Goal: Complete application form: Complete application form

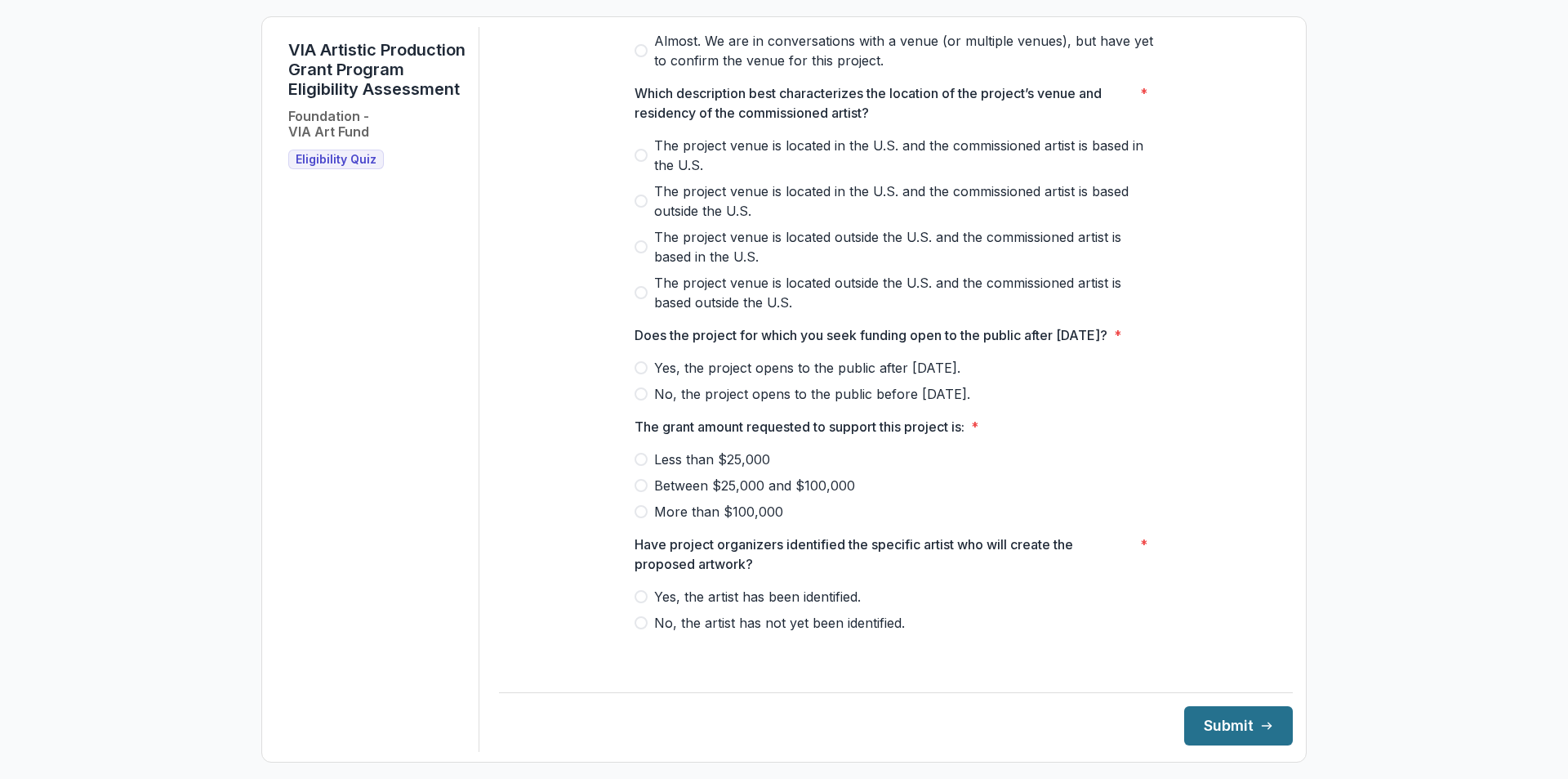
click at [1221, 724] on button "Submit" at bounding box center [1239, 725] width 108 height 40
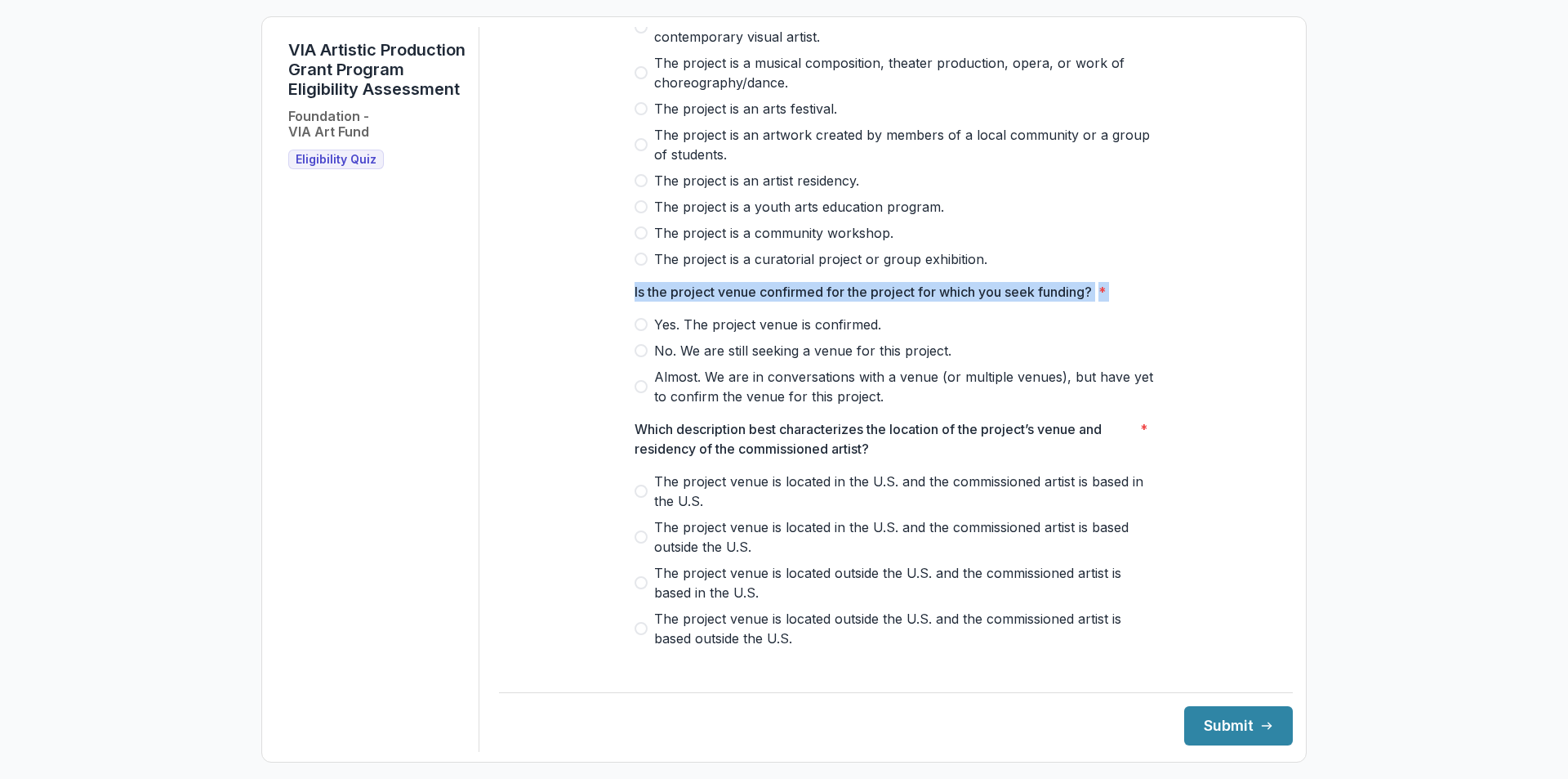
drag, startPoint x: 1280, startPoint y: 416, endPoint x: 1258, endPoint y: 199, distance: 218.1
click at [1258, 199] on div "**********" at bounding box center [896, 390] width 794 height 725
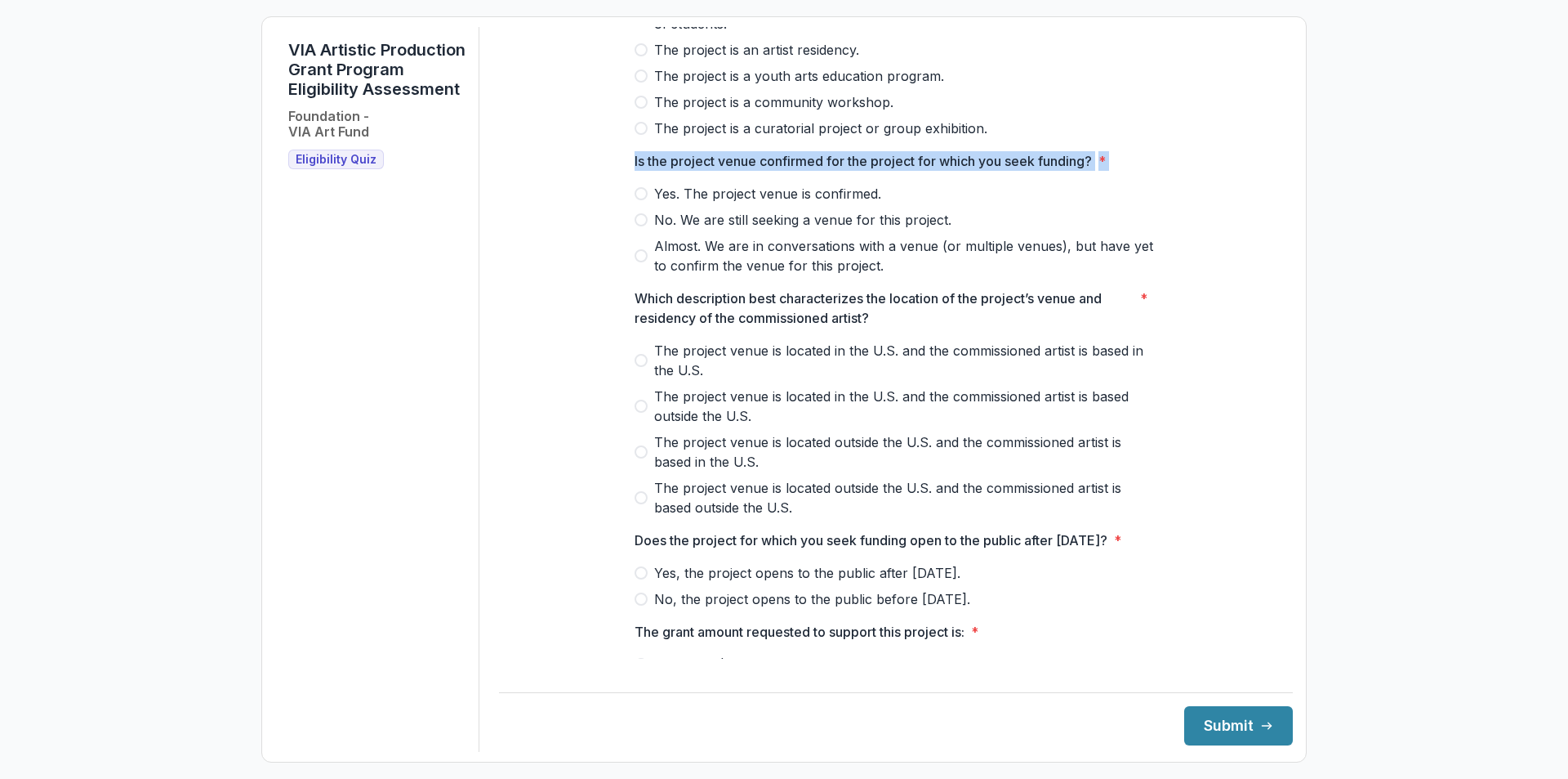
scroll to position [364, 0]
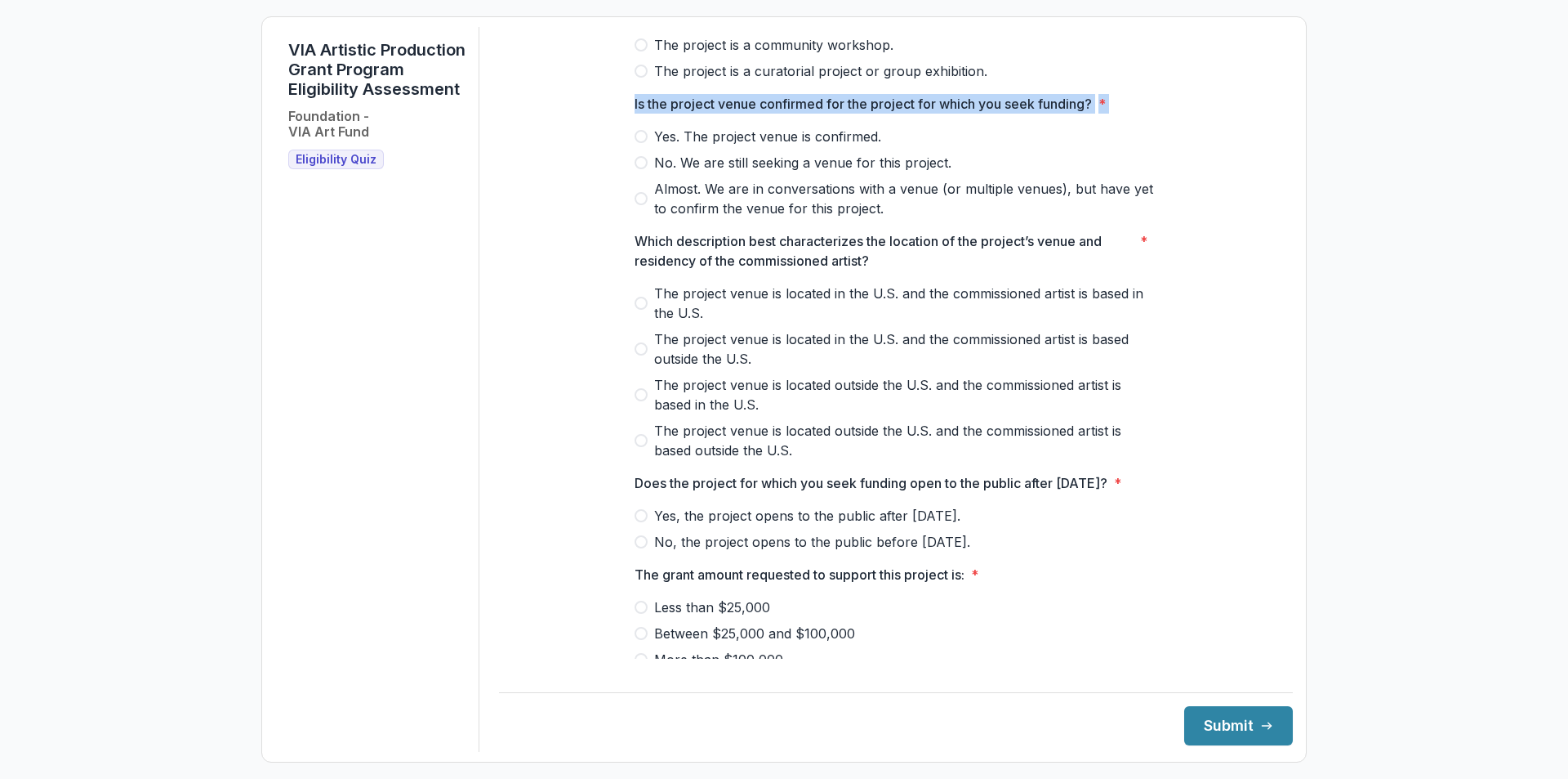
click at [734, 172] on span "No. We are still seeking a venue for this project." at bounding box center [803, 162] width 298 height 19
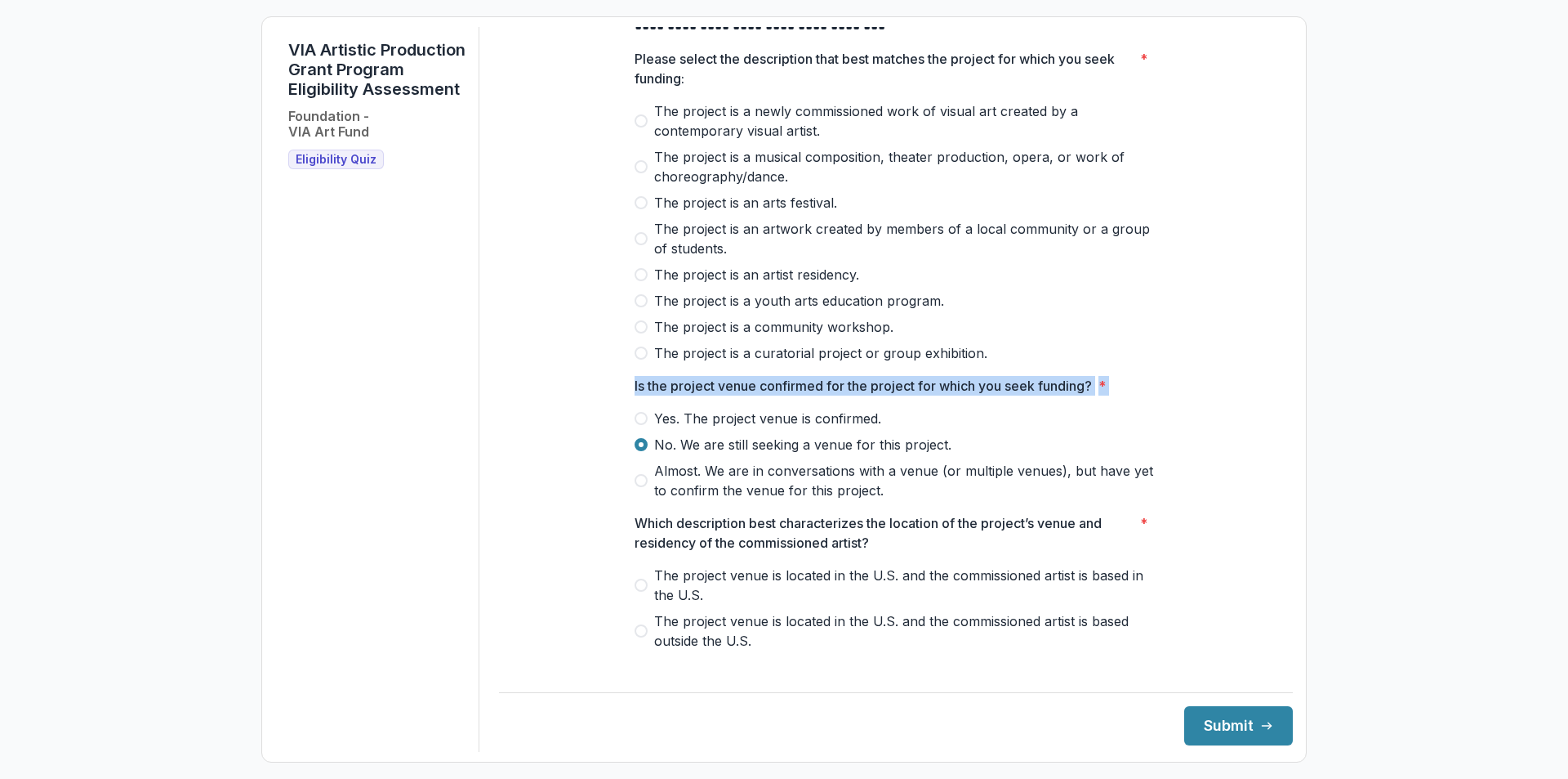
scroll to position [0, 0]
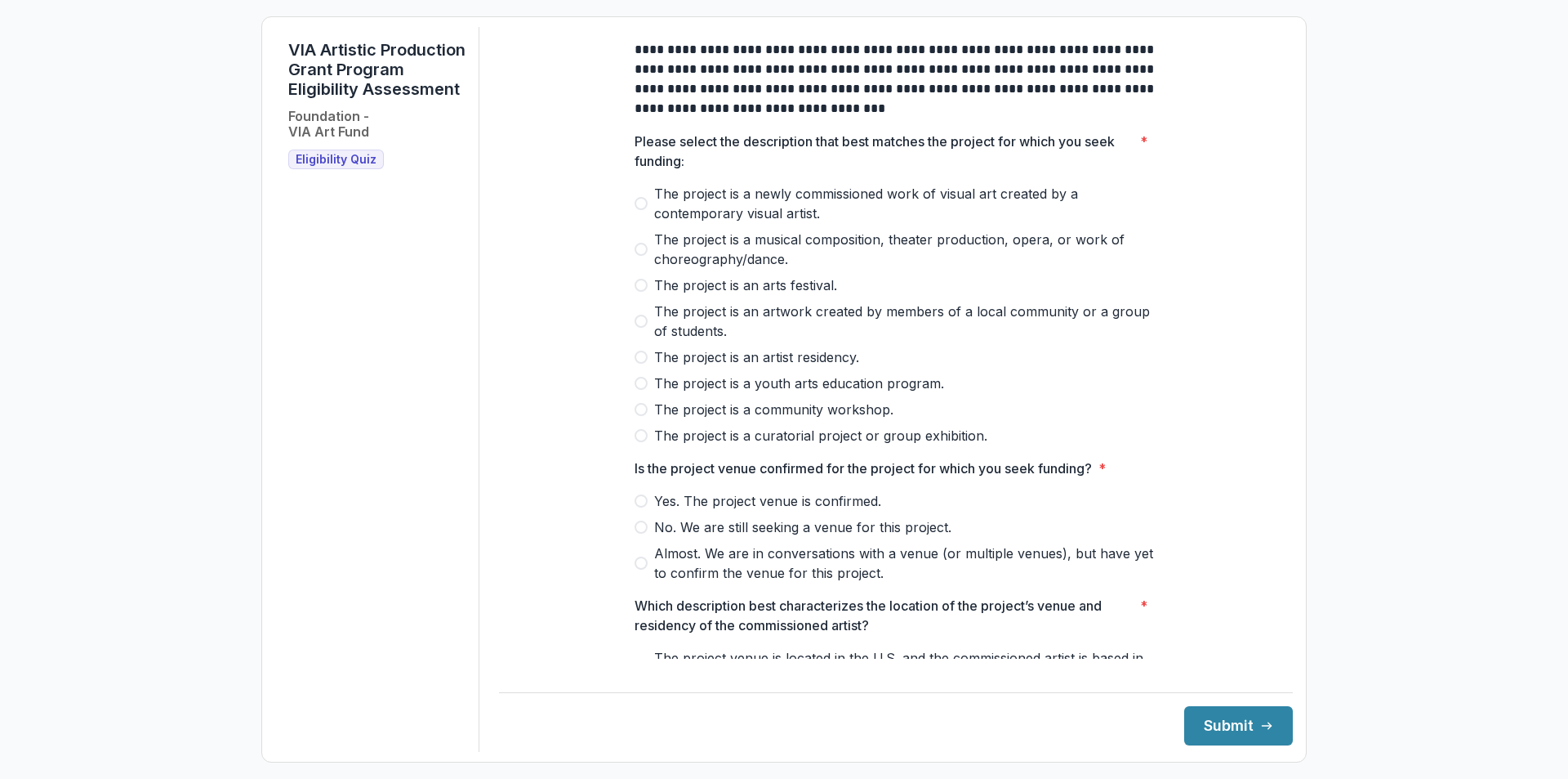
click at [743, 536] on span "No. We are still seeking a venue for this project." at bounding box center [803, 527] width 298 height 19
click at [826, 212] on span "The project is a newly commissioned work of visual art created by a contemporar…" at bounding box center [905, 203] width 503 height 40
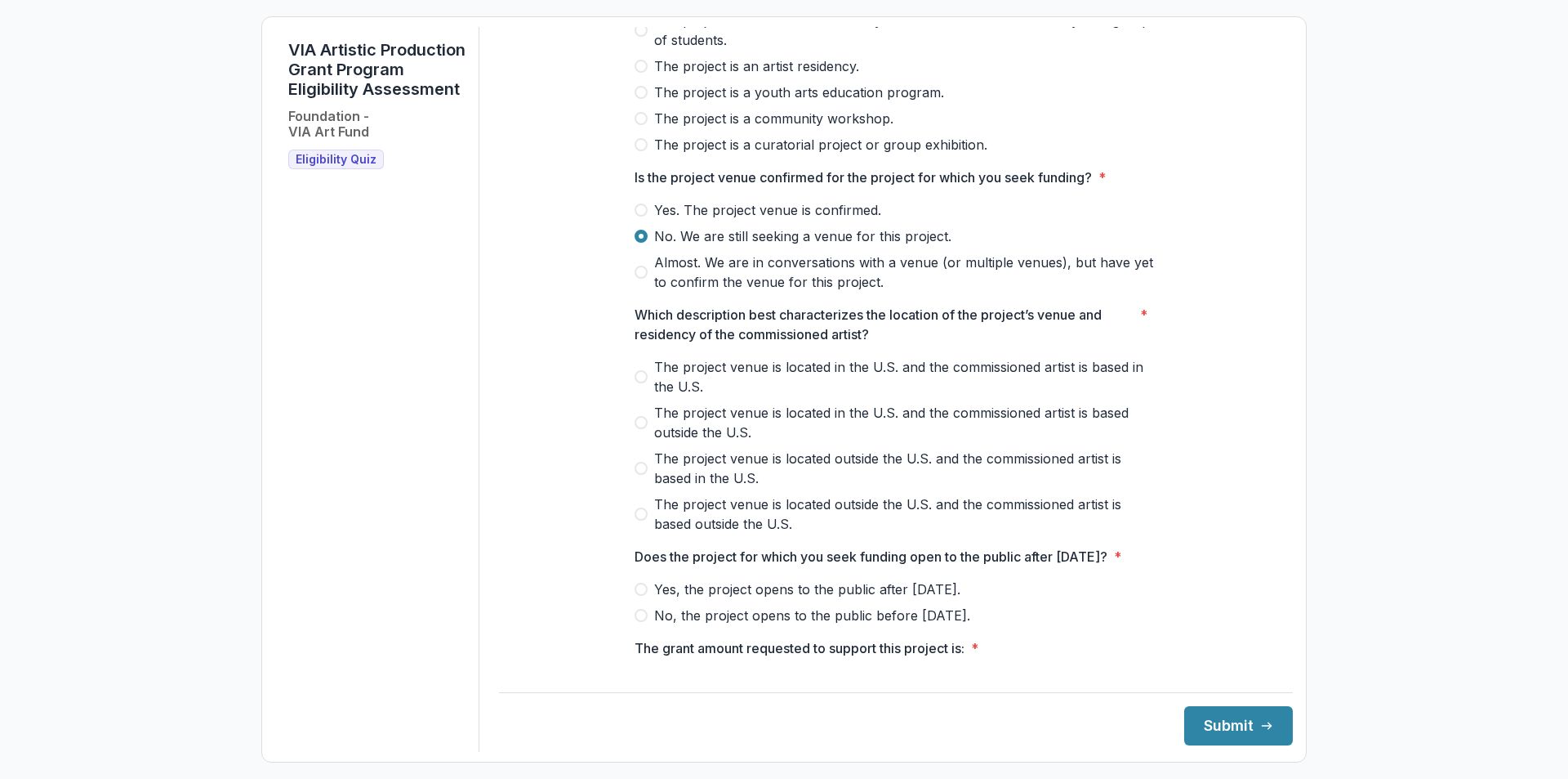
scroll to position [326, 0]
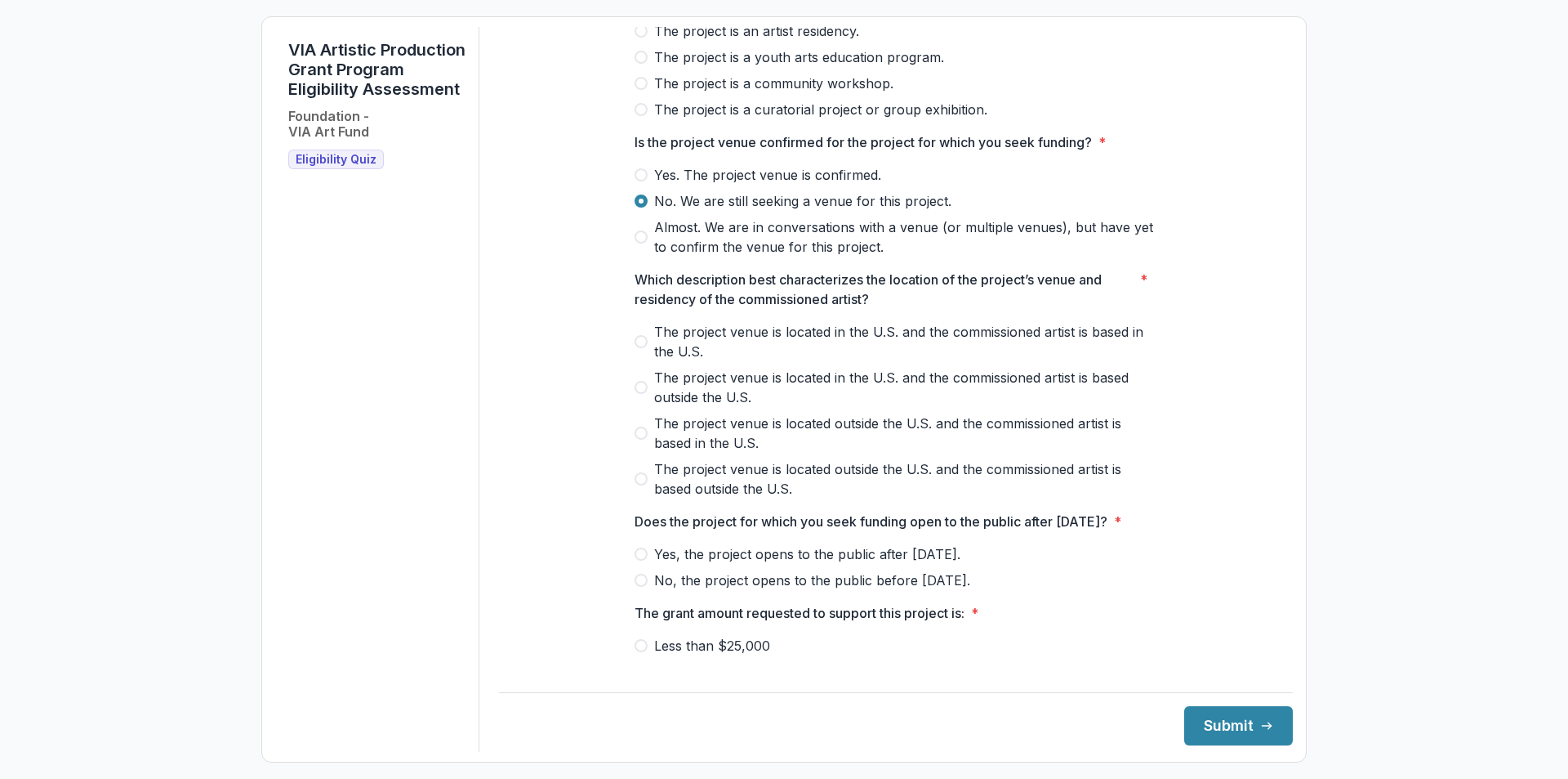
click at [936, 345] on span "The project venue is located in the U.S. and the commissioned artist is based i…" at bounding box center [905, 341] width 503 height 40
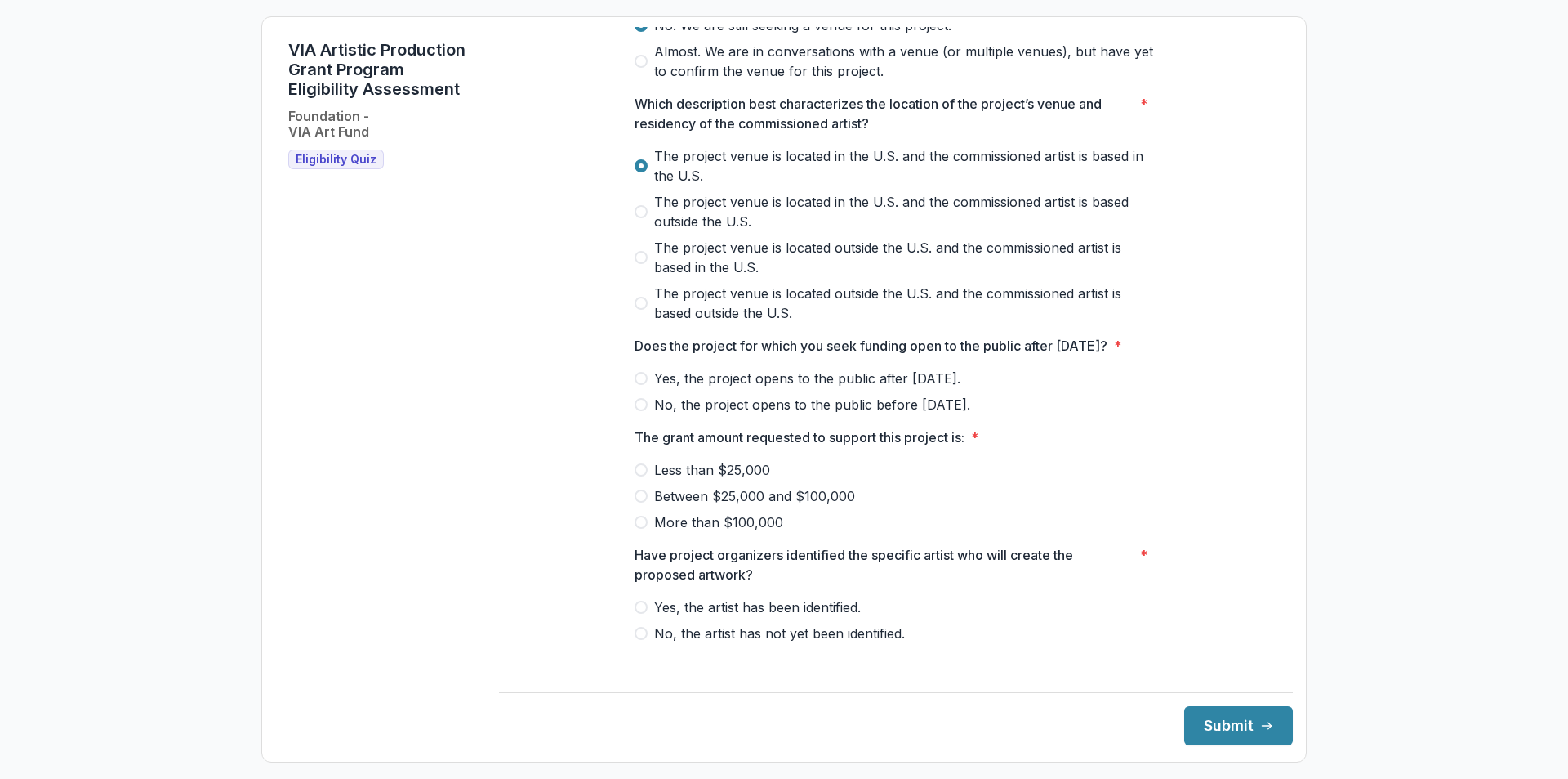
scroll to position [510, 0]
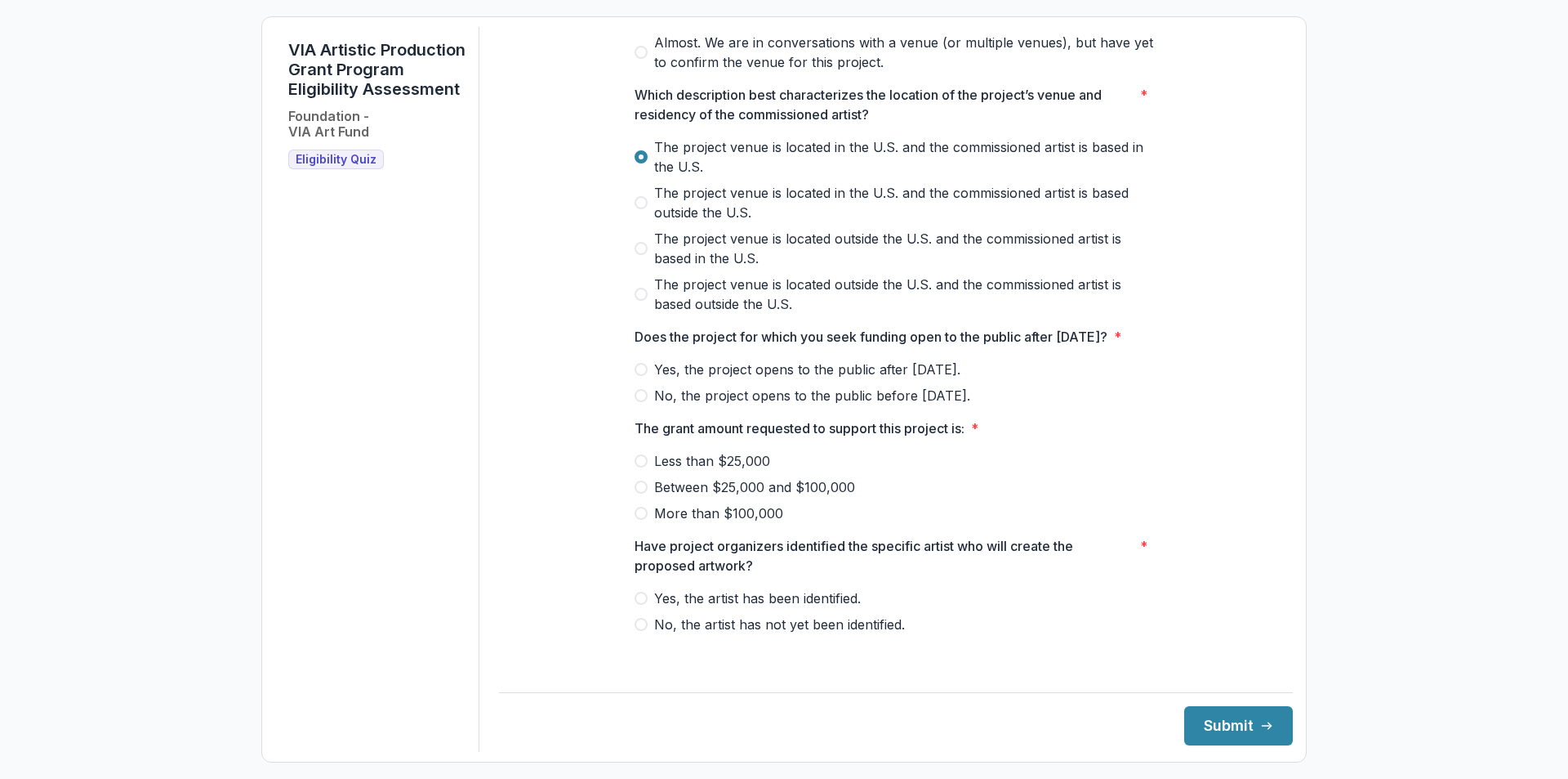
click at [729, 379] on span "Yes, the project opens to the public after [DATE]." at bounding box center [807, 369] width 306 height 19
click at [710, 497] on span "Between $25,000 and $100,000" at bounding box center [755, 487] width 201 height 19
click at [772, 608] on span "Yes, the artist has been identified." at bounding box center [757, 598] width 207 height 19
click at [1211, 731] on button "Submit" at bounding box center [1239, 725] width 108 height 40
